Goal: Transaction & Acquisition: Purchase product/service

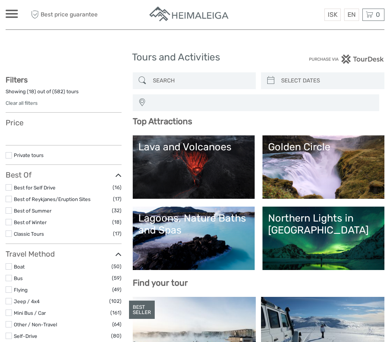
select select
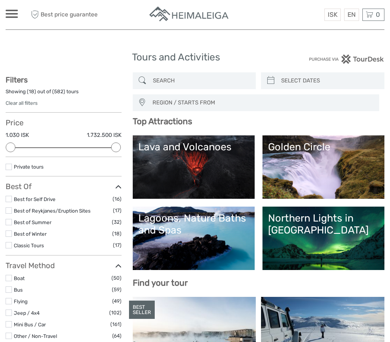
click at [157, 76] on input "search" at bounding box center [201, 80] width 102 height 13
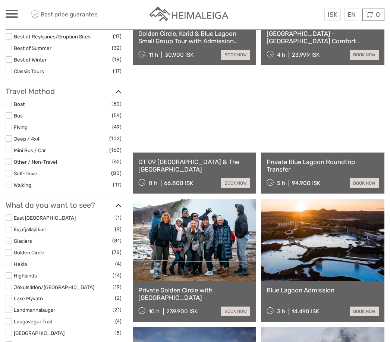
scroll to position [174, 0]
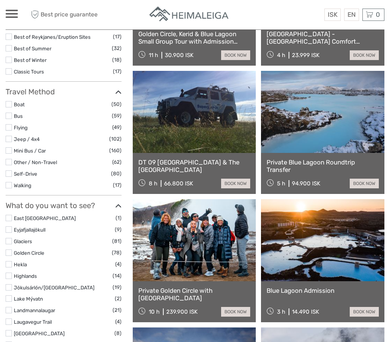
type input "The blue lagoon"
click at [319, 161] on link "Private Blue Lagoon Roundtrip Transfer" at bounding box center [322, 165] width 112 height 15
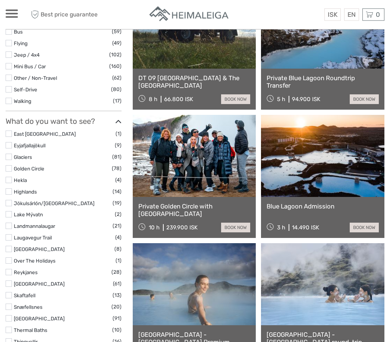
scroll to position [258, 0]
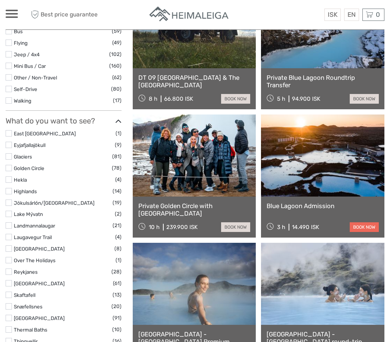
click at [364, 228] on link "book now" at bounding box center [363, 227] width 29 height 10
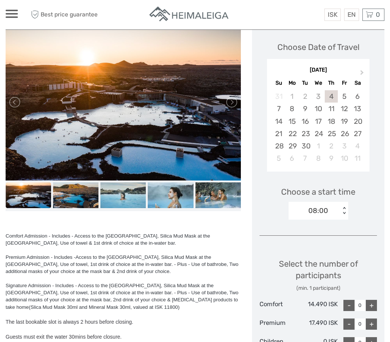
scroll to position [107, 0]
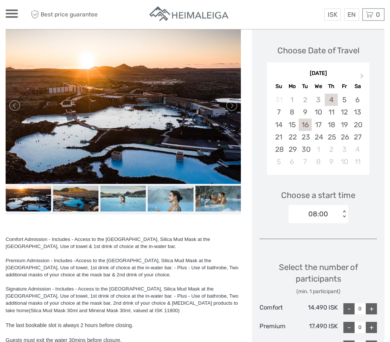
click at [305, 119] on div "16" at bounding box center [304, 125] width 13 height 12
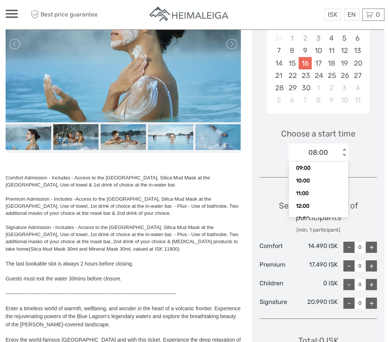
scroll to position [20, 0]
click at [311, 187] on div "11:00" at bounding box center [318, 193] width 52 height 13
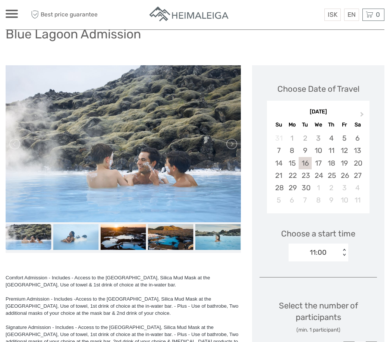
scroll to position [0, 0]
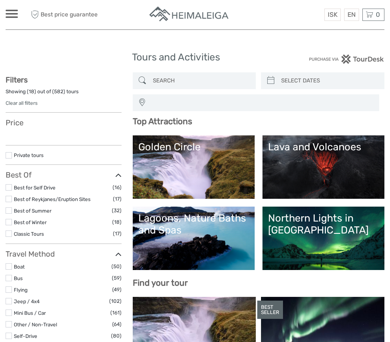
select select
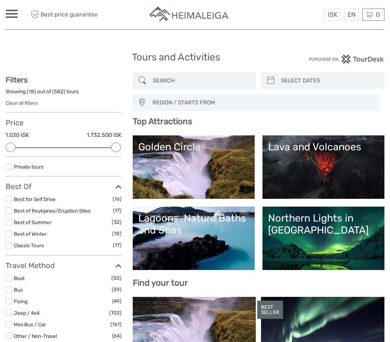
click at [185, 77] on input "search" at bounding box center [201, 80] width 102 height 13
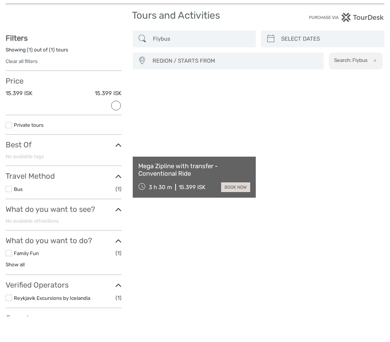
scroll to position [16, 0]
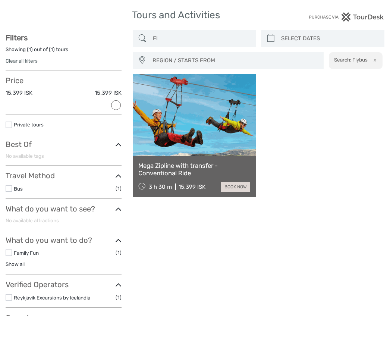
type input "F"
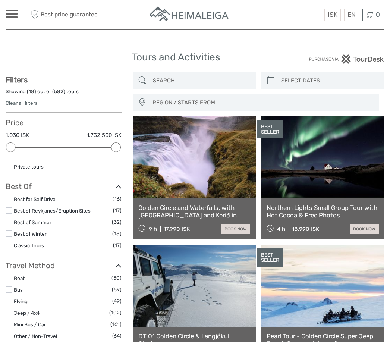
click at [15, 15] on div at bounding box center [12, 14] width 12 height 8
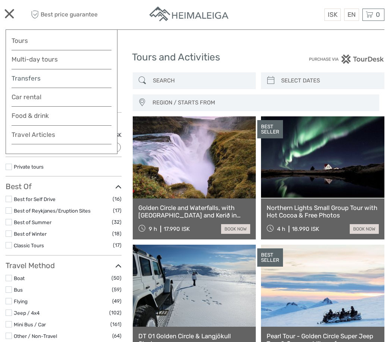
click at [45, 80] on link "Transfers" at bounding box center [62, 78] width 100 height 11
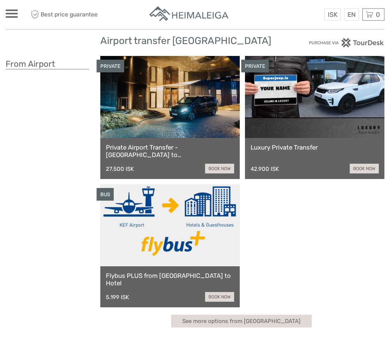
scroll to position [16, 0]
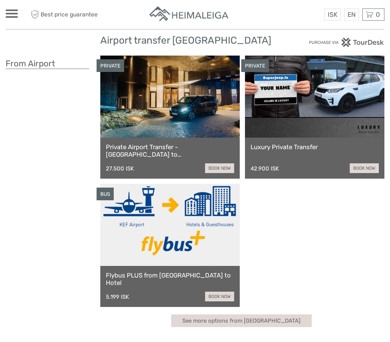
click at [167, 245] on link at bounding box center [169, 225] width 139 height 82
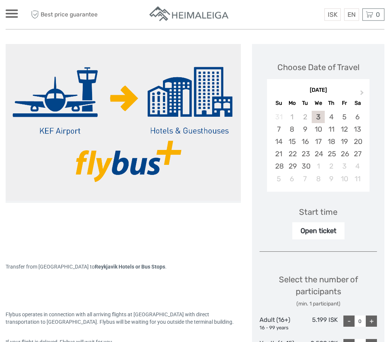
scroll to position [81, 0]
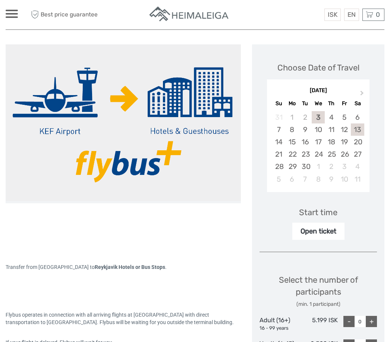
click at [357, 131] on div "13" at bounding box center [357, 129] width 13 height 12
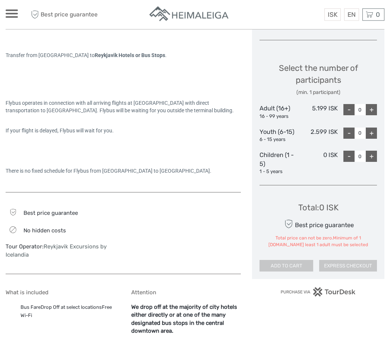
scroll to position [289, 0]
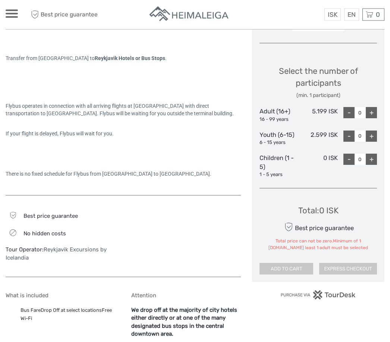
click at [372, 111] on div "+" at bounding box center [370, 112] width 11 height 11
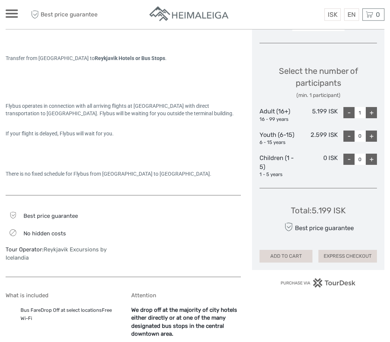
scroll to position [290, 0]
click at [371, 111] on div "+" at bounding box center [370, 112] width 11 height 11
click at [371, 110] on div "+" at bounding box center [370, 112] width 11 height 11
type input "3"
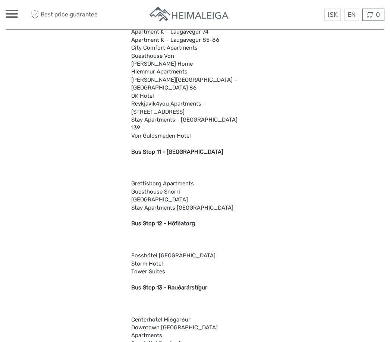
scroll to position [1557, 0]
click at [169, 219] on b "Bus Stop 12 - Höfðatorg" at bounding box center [163, 222] width 64 height 7
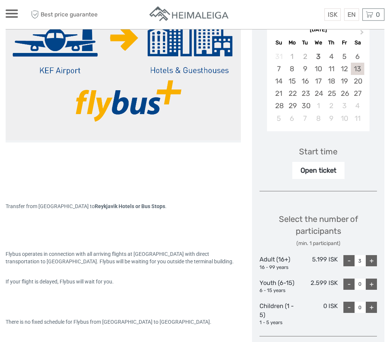
scroll to position [142, 0]
click at [335, 169] on div "Open ticket" at bounding box center [318, 170] width 52 height 17
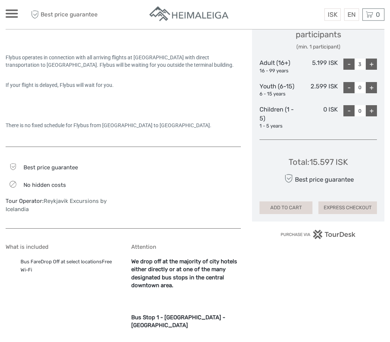
scroll to position [338, 0]
click at [293, 204] on button "ADD TO CART" at bounding box center [285, 207] width 53 height 13
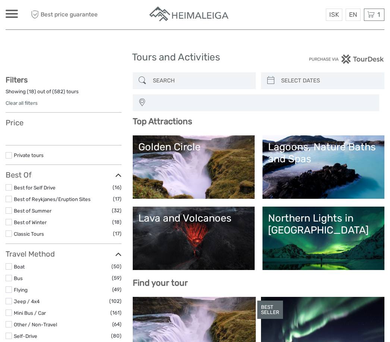
select select
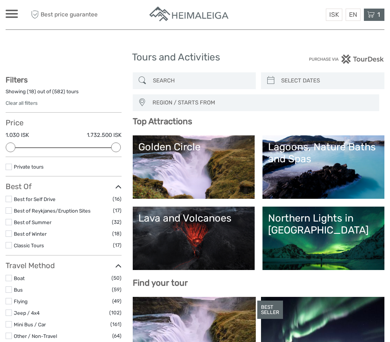
click at [372, 16] on icon at bounding box center [370, 14] width 7 height 9
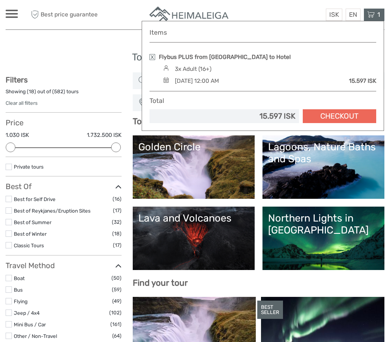
click at [339, 118] on link "Checkout" at bounding box center [338, 116] width 73 height 14
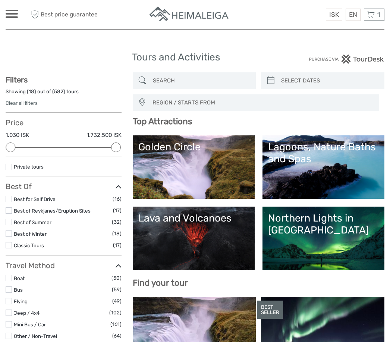
click at [13, 11] on div at bounding box center [12, 14] width 12 height 8
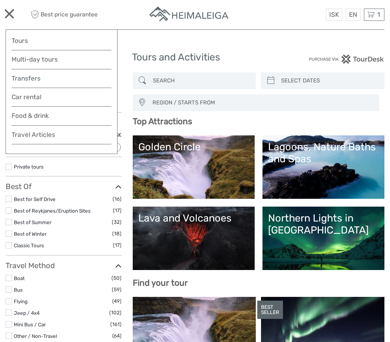
click at [40, 83] on link "Transfers" at bounding box center [62, 78] width 100 height 11
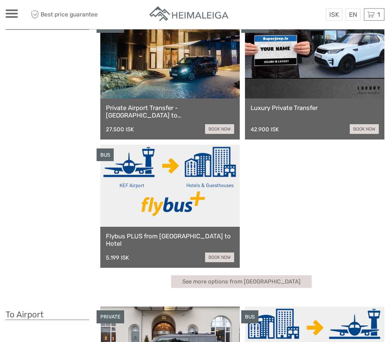
scroll to position [56, 0]
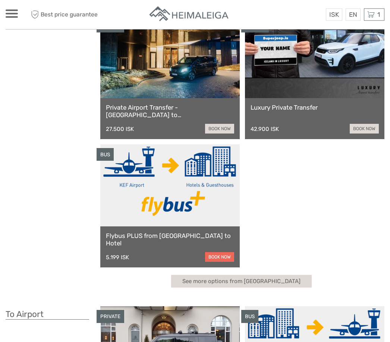
click at [220, 256] on link "book now" at bounding box center [219, 257] width 29 height 10
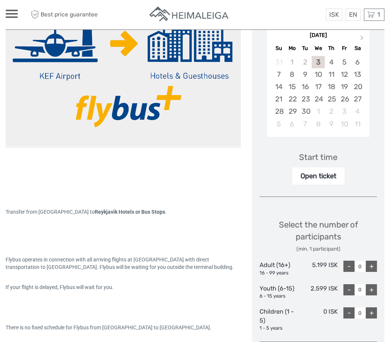
scroll to position [136, 0]
